Goal: Navigation & Orientation: Find specific page/section

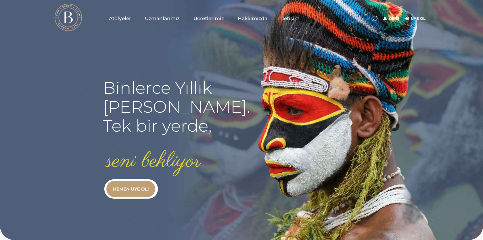
click at [388, 20] on link "Giriş" at bounding box center [391, 18] width 16 height 7
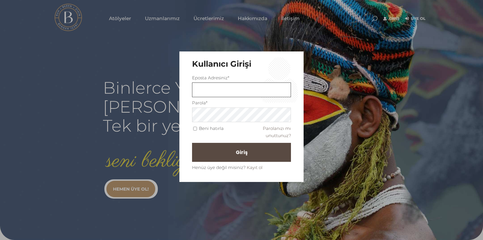
click at [255, 82] on input "text" at bounding box center [241, 89] width 99 height 15
type input "deniz@bir.one"
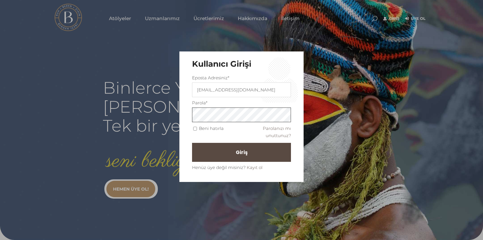
click at [192, 143] on button "Giriş" at bounding box center [241, 152] width 99 height 19
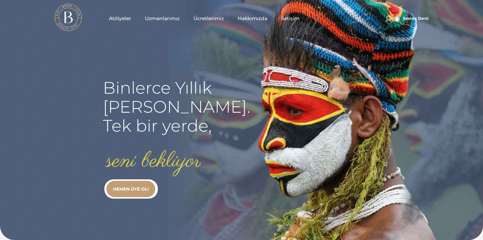
click at [213, 18] on span "Ücretlerimiz" at bounding box center [208, 18] width 30 height 7
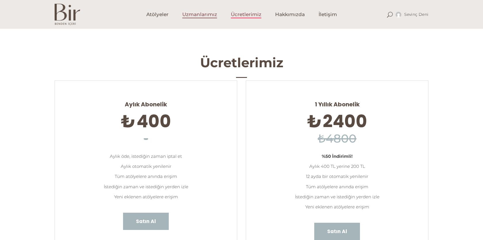
click at [210, 16] on span "Uzmanlarımız" at bounding box center [199, 14] width 35 height 7
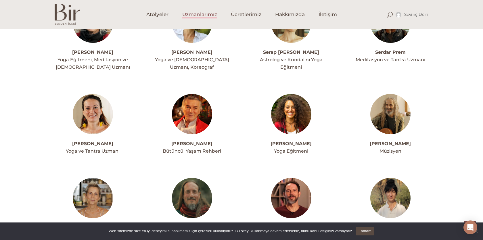
scroll to position [1438, 0]
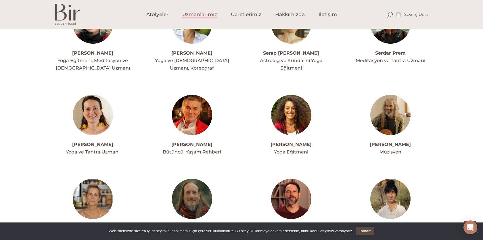
click at [374, 232] on link "Tamam" at bounding box center [365, 231] width 18 height 9
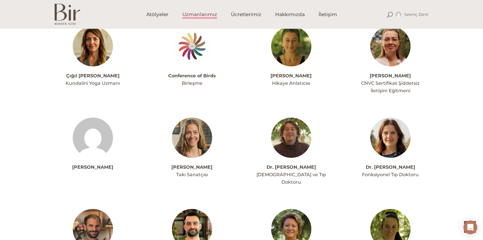
scroll to position [426, 0]
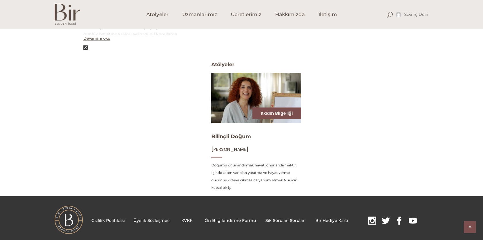
scroll to position [216, 0]
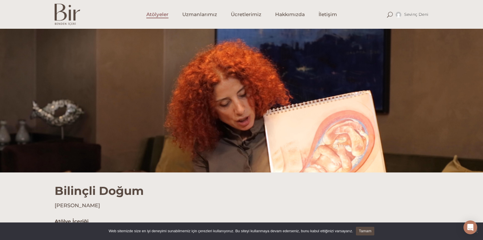
click at [157, 18] on span "Atölyeler" at bounding box center [157, 14] width 22 height 7
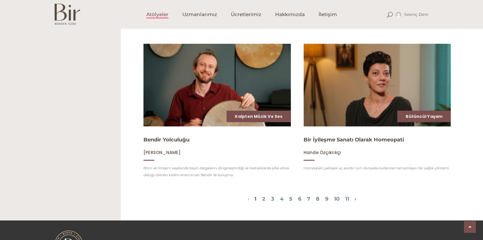
scroll to position [700, 0]
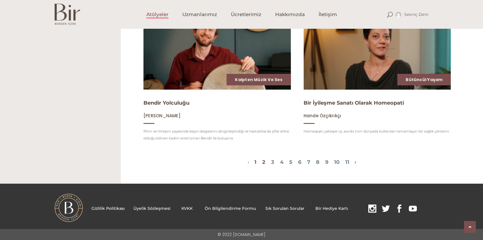
click at [262, 164] on link "2" at bounding box center [263, 162] width 3 height 6
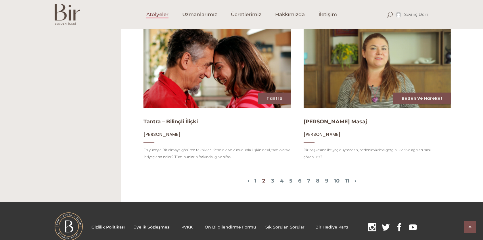
scroll to position [690, 0]
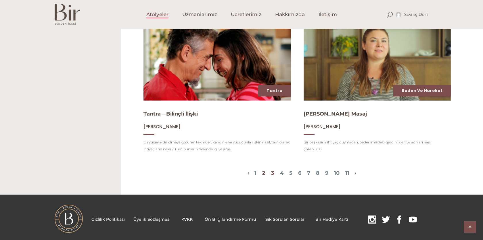
click at [271, 170] on link "3" at bounding box center [272, 173] width 3 height 6
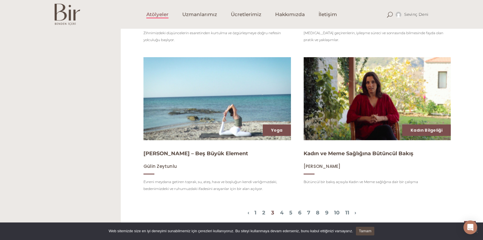
scroll to position [694, 0]
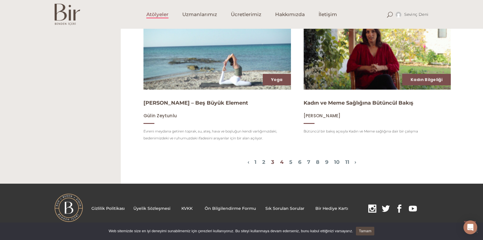
click at [280, 162] on link "4" at bounding box center [281, 162] width 3 height 6
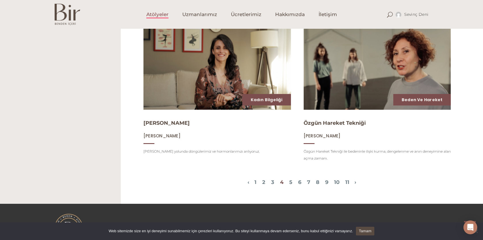
scroll to position [681, 0]
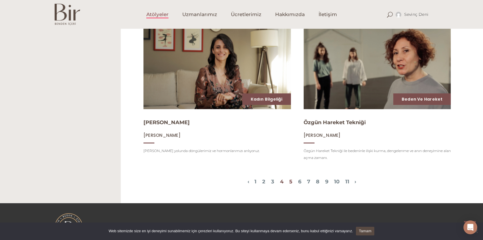
click at [289, 180] on link "5" at bounding box center [290, 181] width 3 height 6
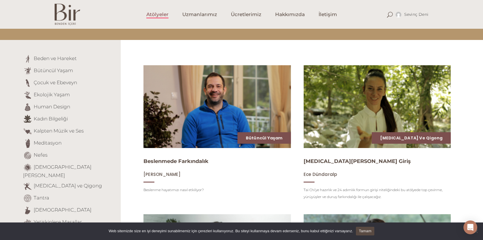
scroll to position [0, 0]
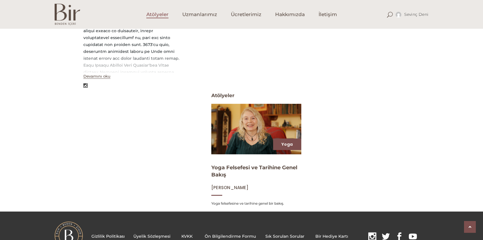
scroll to position [176, 0]
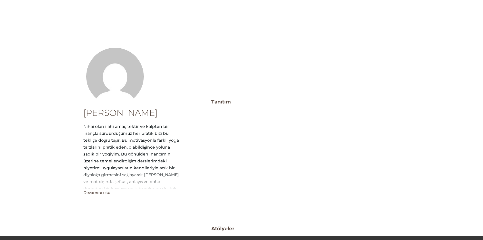
scroll to position [65, 0]
